Goal: Find specific page/section: Find specific page/section

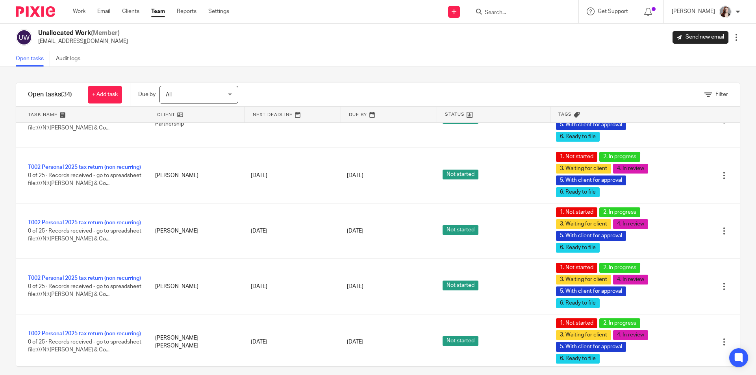
scroll to position [263, 0]
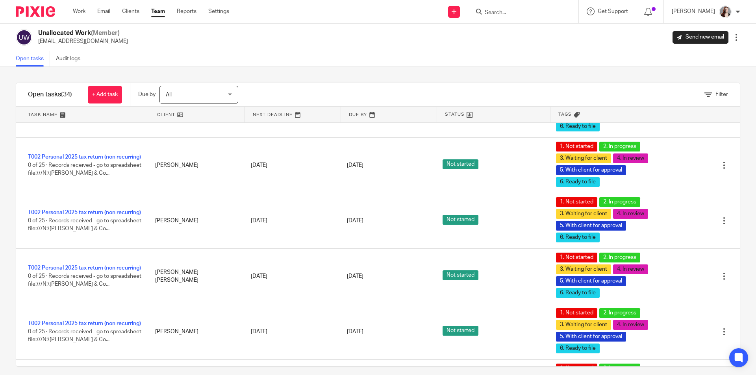
click at [513, 13] on input "Search" at bounding box center [519, 12] width 71 height 7
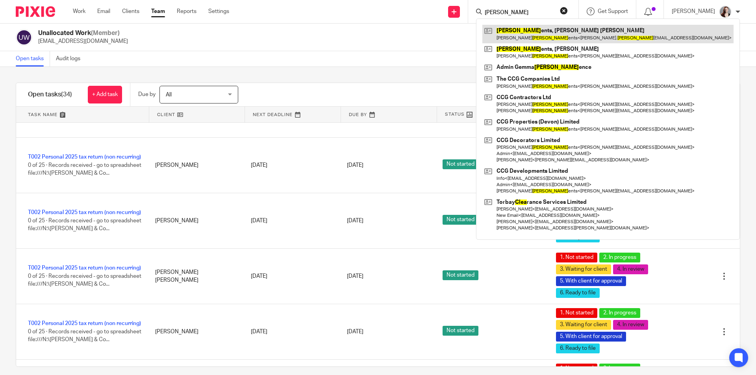
type input "clem"
